Goal: Task Accomplishment & Management: Manage account settings

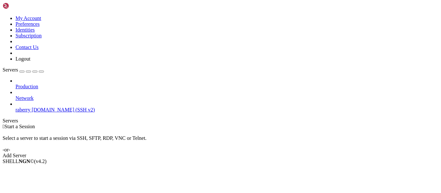
click at [38, 107] on span "[DOMAIN_NAME] (SSH v2)" at bounding box center [63, 109] width 63 height 5
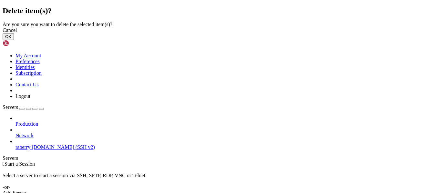
click at [14, 40] on button "OK" at bounding box center [8, 36] width 11 height 7
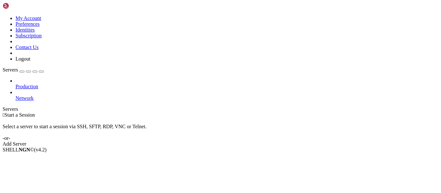
click at [266, 141] on div "Add Server" at bounding box center [221, 144] width 436 height 6
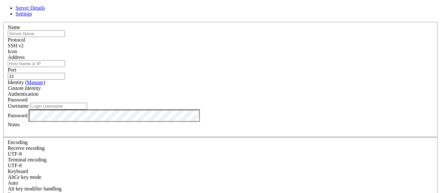
click at [65, 37] on input "text" at bounding box center [36, 33] width 57 height 7
type input "Valper"
click at [65, 67] on input "Address" at bounding box center [36, 63] width 57 height 7
paste input "userpi@vaporhole.xyz"
type input "userpi@vaporhole.xyz"
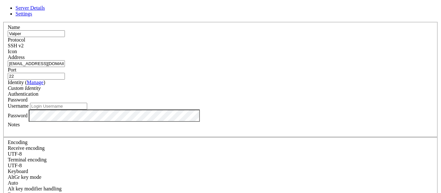
click at [65, 73] on input "22" at bounding box center [36, 76] width 57 height 7
click at [65, 73] on input "Port" at bounding box center [36, 76] width 57 height 7
paste input "7990"
type input "7990"
click at [87, 110] on input "Username" at bounding box center [58, 106] width 57 height 7
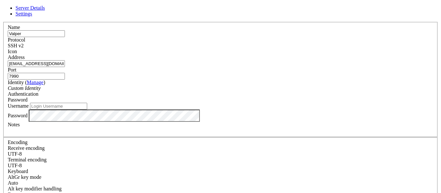
paste input "userpi"
type input "userpi"
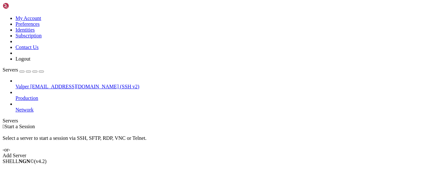
click at [47, 84] on span "userpi@vaporhole.xyz (SSH v2)" at bounding box center [84, 86] width 109 height 5
click at [33, 170] on span "Connect" at bounding box center [24, 172] width 17 height 5
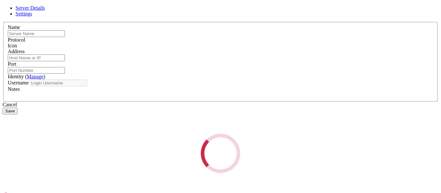
type input "Valper"
type input "userpi@vaporhole.xyz"
type input "7990"
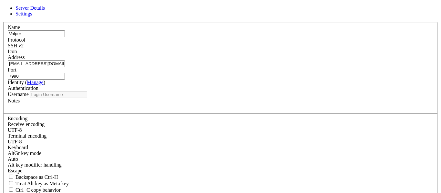
type input "userpi"
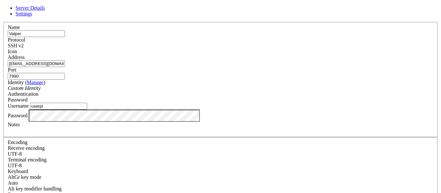
click at [207, 91] on div "Custom Identity" at bounding box center [221, 89] width 426 height 6
click at [215, 91] on div "Custom Identity" at bounding box center [221, 89] width 426 height 6
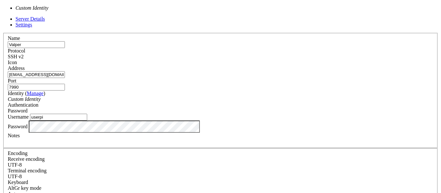
click at [213, 97] on div "Custom Identity" at bounding box center [221, 100] width 426 height 6
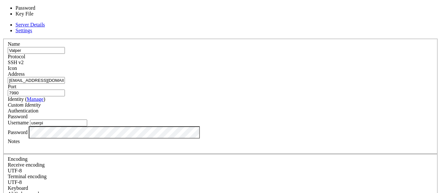
click at [27, 114] on span "Password" at bounding box center [18, 116] width 20 height 5
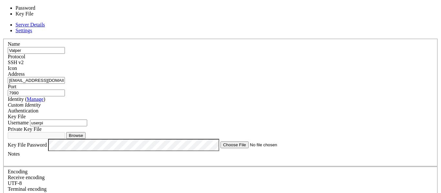
click at [258, 114] on div "Key File" at bounding box center [221, 117] width 426 height 6
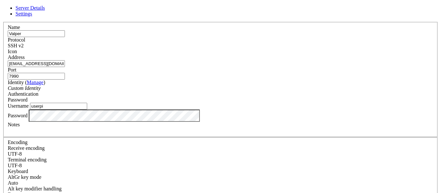
click at [32, 16] on span "Settings" at bounding box center [24, 13] width 17 height 5
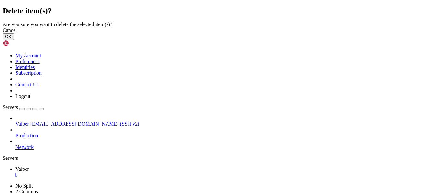
click at [14, 40] on button "OK" at bounding box center [8, 36] width 11 height 7
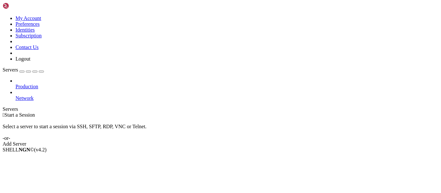
click at [51, 96] on link "Network" at bounding box center [227, 99] width 423 height 6
click at [34, 96] on span "Network" at bounding box center [25, 98] width 18 height 5
click at [3, 16] on icon at bounding box center [3, 16] width 0 height 0
click at [40, 27] on link "Preferences" at bounding box center [28, 23] width 24 height 5
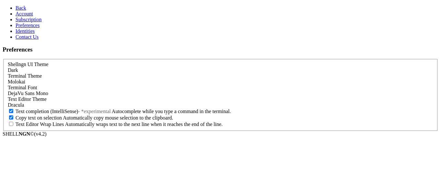
scroll to position [34, 0]
click at [35, 34] on link "Identities" at bounding box center [25, 30] width 19 height 5
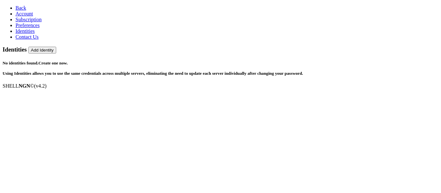
click at [33, 16] on link "Account" at bounding box center [24, 13] width 17 height 5
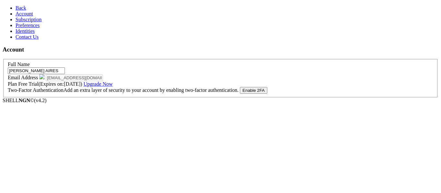
click at [35, 22] on link "Subscription" at bounding box center [29, 19] width 26 height 5
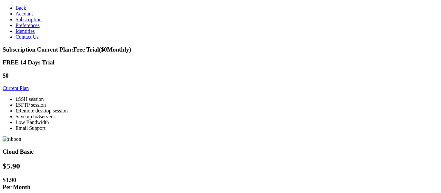
scroll to position [23, 0]
click at [32, 28] on link "Preferences" at bounding box center [28, 25] width 24 height 5
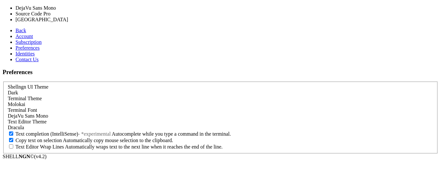
click at [124, 113] on div "DejaVu Sans Mono" at bounding box center [221, 116] width 426 height 6
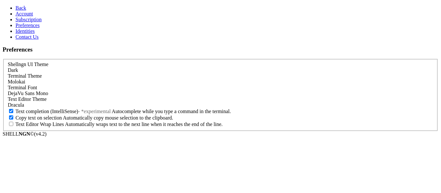
click at [35, 34] on link "Identities" at bounding box center [25, 30] width 19 height 5
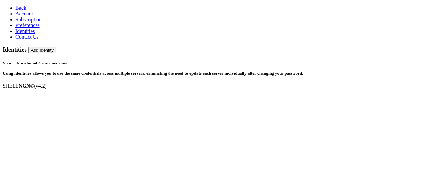
click at [68, 61] on link "Create one now." at bounding box center [52, 63] width 29 height 5
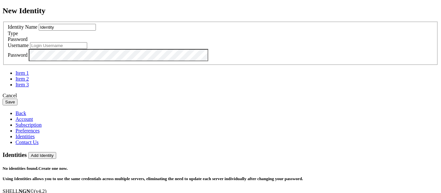
click at [96, 31] on input "Identity" at bounding box center [67, 27] width 57 height 7
type input "alien"
click at [3, 99] on button "Save" at bounding box center [10, 102] width 15 height 7
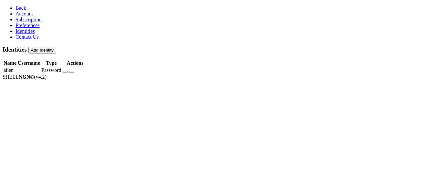
click at [65, 72] on icon "button" at bounding box center [65, 72] width 0 height 0
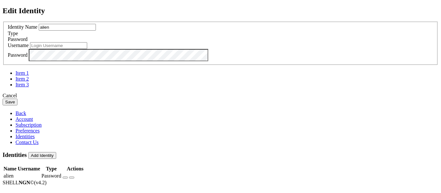
click at [281, 42] on div "Password" at bounding box center [221, 40] width 426 height 6
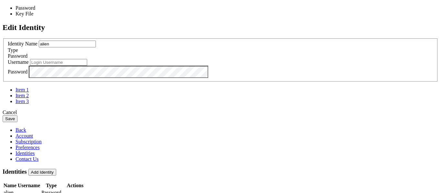
click at [3, 38] on link at bounding box center [3, 38] width 0 height 0
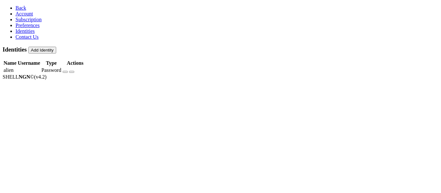
click at [28, 16] on span "Account" at bounding box center [24, 13] width 17 height 5
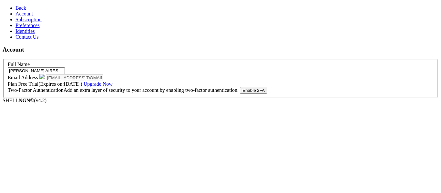
click at [29, 22] on span "Subscription" at bounding box center [29, 19] width 26 height 5
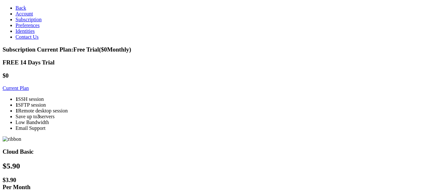
click at [28, 16] on span "Account" at bounding box center [24, 13] width 17 height 5
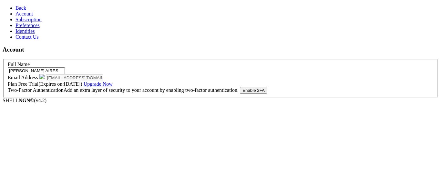
click at [16, 5] on link "Back" at bounding box center [21, 7] width 11 height 5
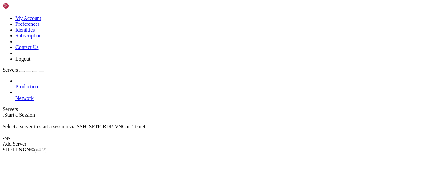
click at [10, 4] on img at bounding box center [21, 6] width 37 height 6
click at [247, 112] on div " Start a Session Select a server to start a session via SSH, SFTP, RDP, VNC or…" at bounding box center [221, 129] width 436 height 35
click at [28, 7] on img at bounding box center [21, 6] width 37 height 6
click at [3, 16] on icon at bounding box center [3, 16] width 0 height 0
click at [40, 27] on link "Preferences" at bounding box center [28, 23] width 24 height 5
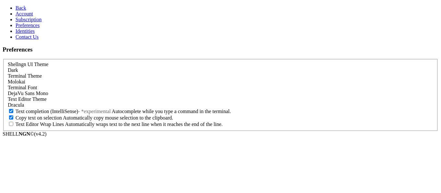
click at [33, 16] on link "Account" at bounding box center [24, 13] width 17 height 5
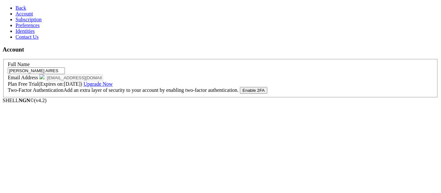
click at [35, 34] on link "Identities" at bounding box center [25, 30] width 19 height 5
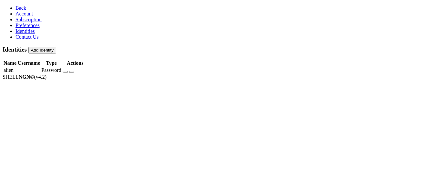
click at [39, 28] on link "Preferences" at bounding box center [28, 25] width 24 height 5
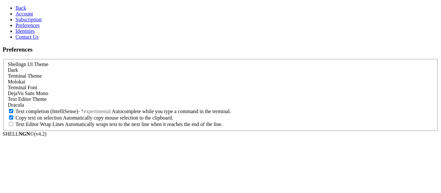
scroll to position [34, 0]
click at [42, 22] on link "Subscription" at bounding box center [29, 19] width 26 height 5
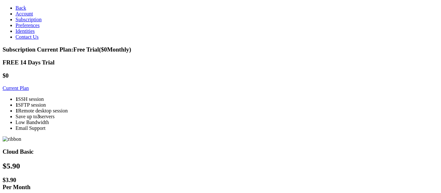
scroll to position [47, 0]
click at [17, 9] on span "Back" at bounding box center [21, 7] width 11 height 5
